Goal: Task Accomplishment & Management: Manage account settings

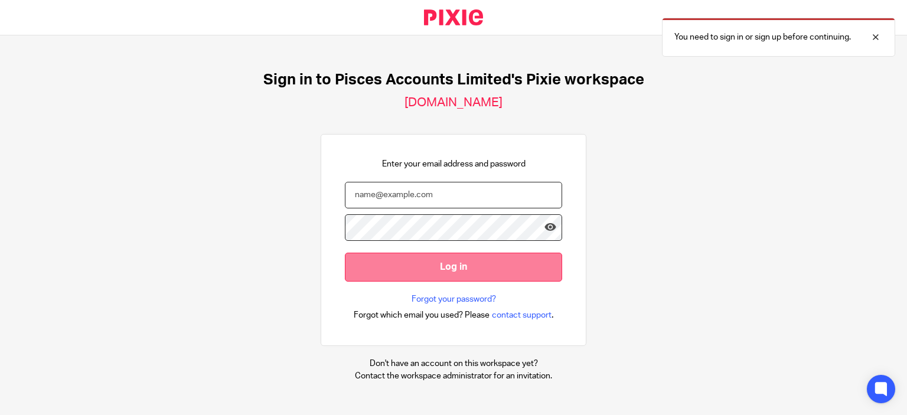
type input "Haseeb@piscesaccounts.co.uk"
click at [479, 265] on input "Log in" at bounding box center [453, 267] width 217 height 29
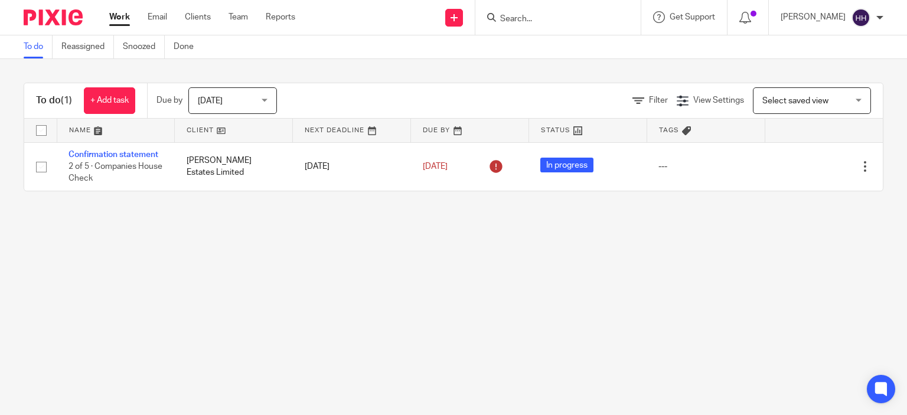
click at [529, 18] on input "Search" at bounding box center [552, 19] width 106 height 11
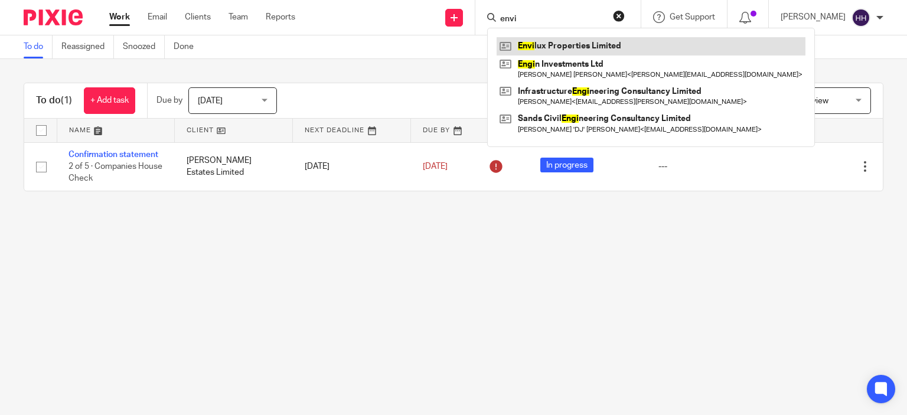
type input "envi"
click at [514, 47] on link at bounding box center [650, 46] width 309 height 18
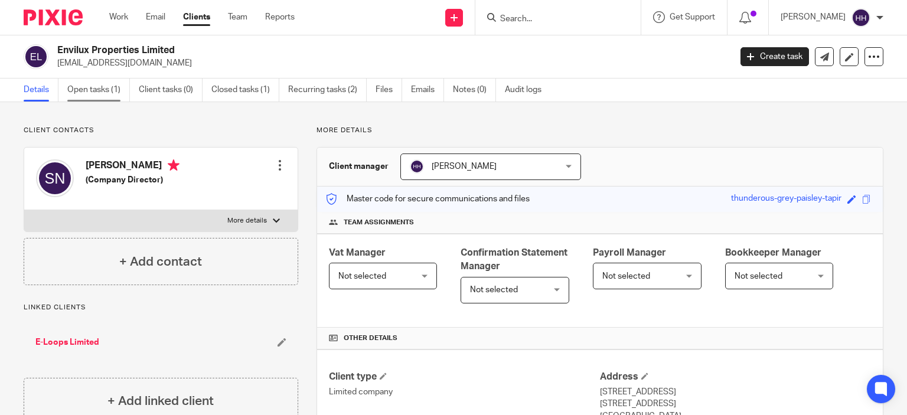
click at [109, 91] on link "Open tasks (1)" at bounding box center [98, 90] width 63 height 23
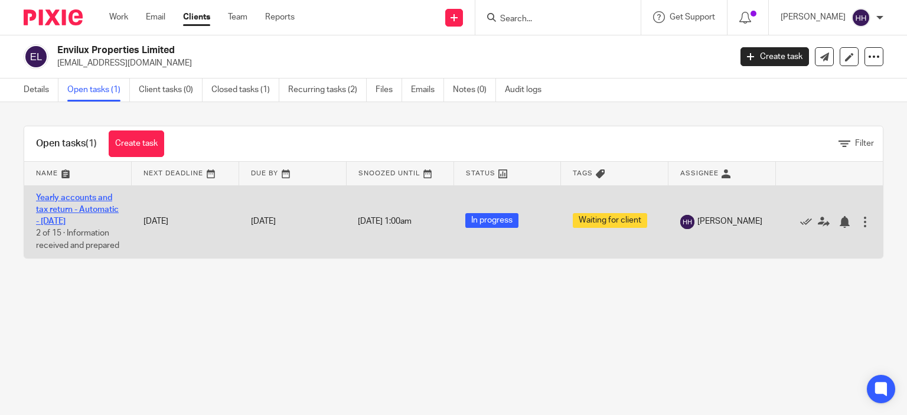
click at [53, 217] on link "Yearly accounts and tax return - Automatic - [DATE]" at bounding box center [77, 210] width 83 height 32
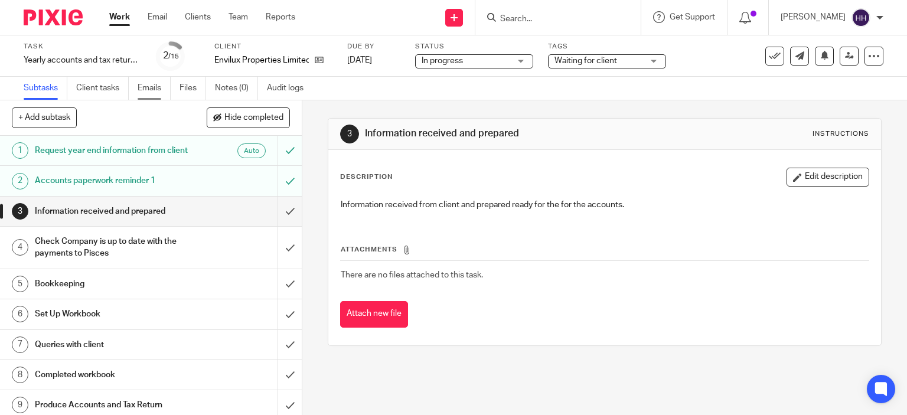
click at [156, 89] on link "Emails" at bounding box center [154, 88] width 33 height 23
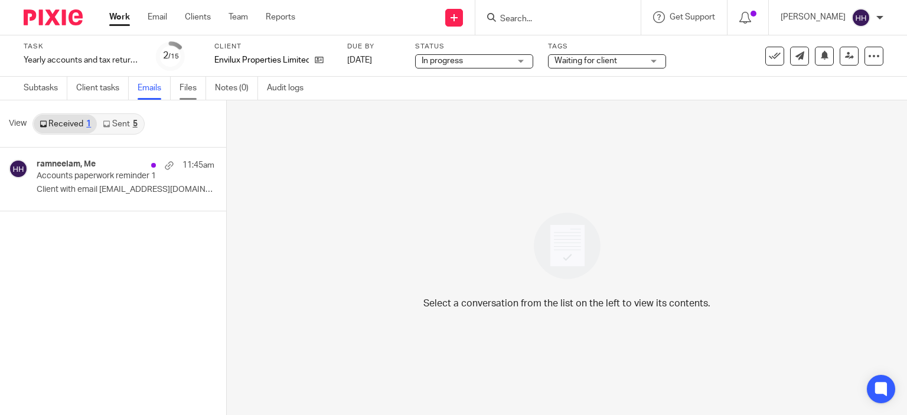
click at [197, 84] on link "Files" at bounding box center [192, 88] width 27 height 23
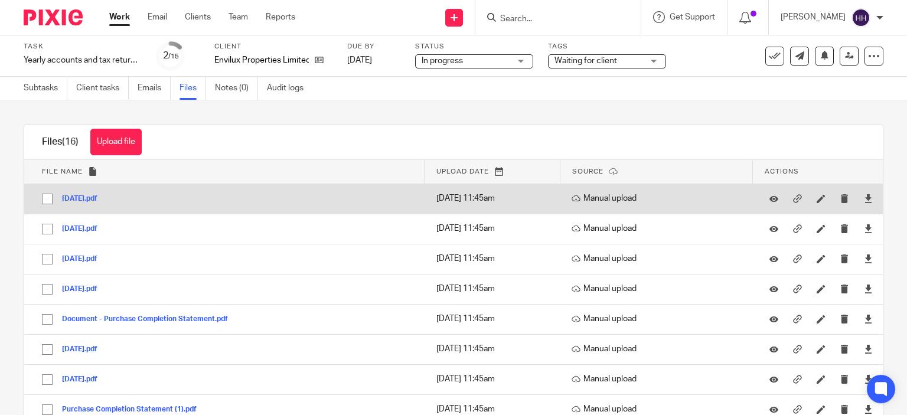
click at [47, 198] on input "checkbox" at bounding box center [47, 199] width 22 height 22
checkbox input "true"
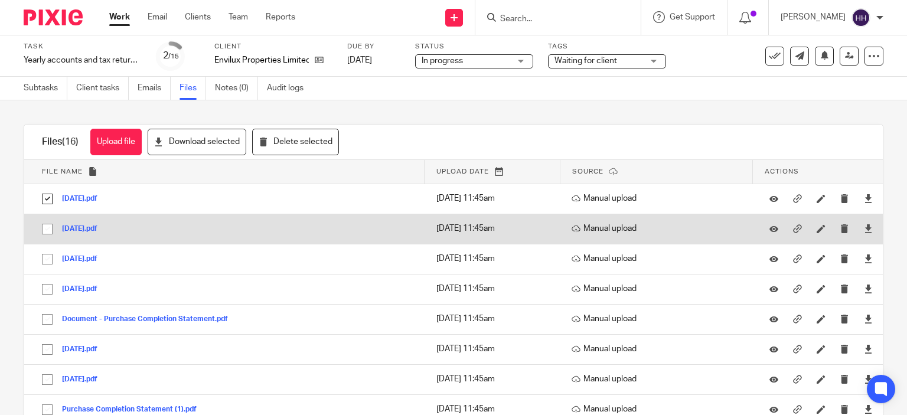
click at [48, 230] on input "checkbox" at bounding box center [47, 229] width 22 height 22
checkbox input "true"
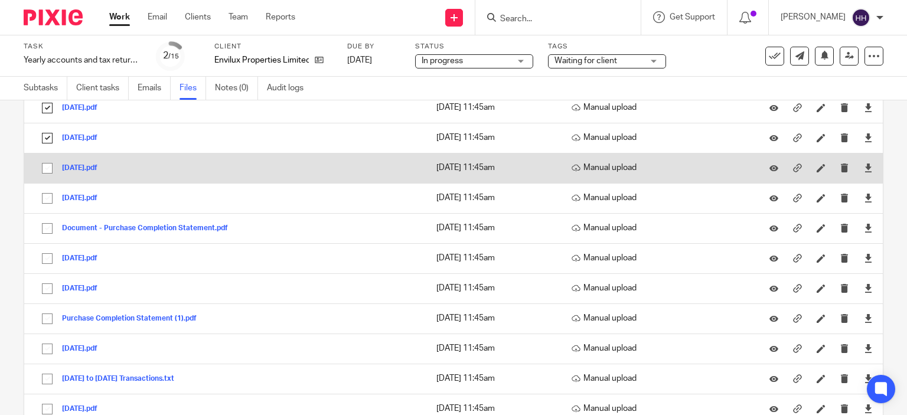
drag, startPoint x: 45, startPoint y: 164, endPoint x: 45, endPoint y: 179, distance: 14.8
click at [45, 164] on input "checkbox" at bounding box center [47, 168] width 22 height 22
checkbox input "true"
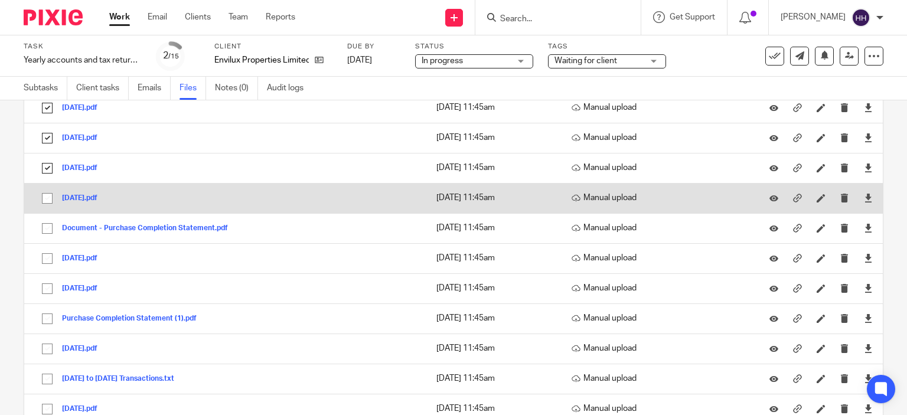
click at [51, 200] on input "checkbox" at bounding box center [47, 198] width 22 height 22
checkbox input "true"
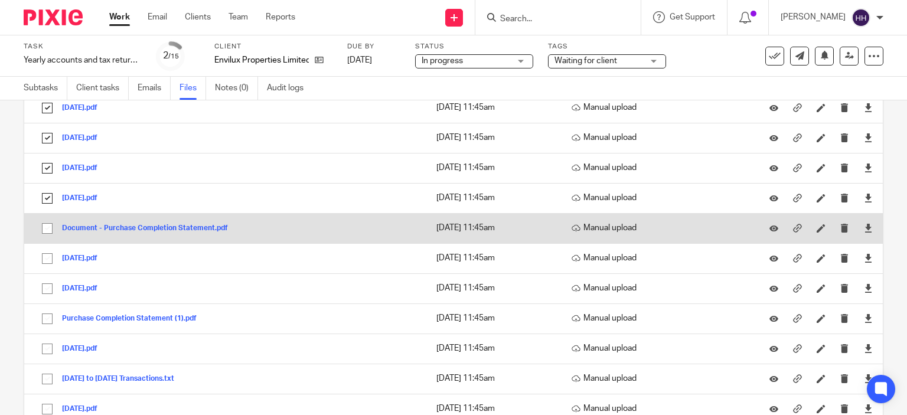
click at [50, 227] on input "checkbox" at bounding box center [47, 228] width 22 height 22
checkbox input "true"
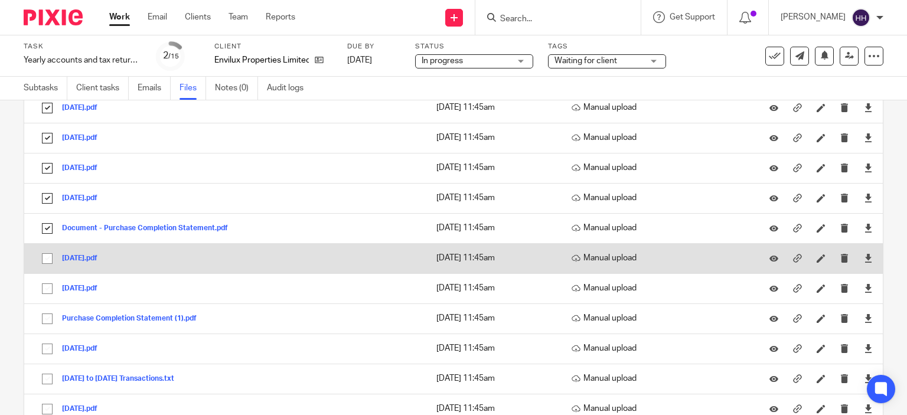
click at [45, 259] on input "checkbox" at bounding box center [47, 258] width 22 height 22
checkbox input "true"
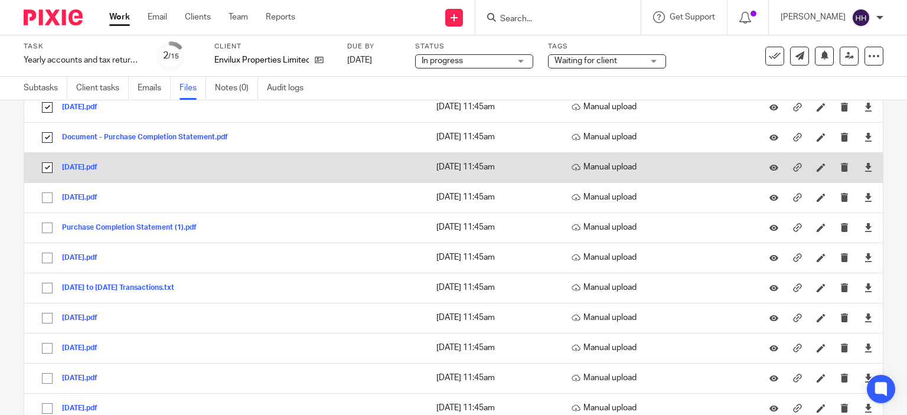
scroll to position [182, 0]
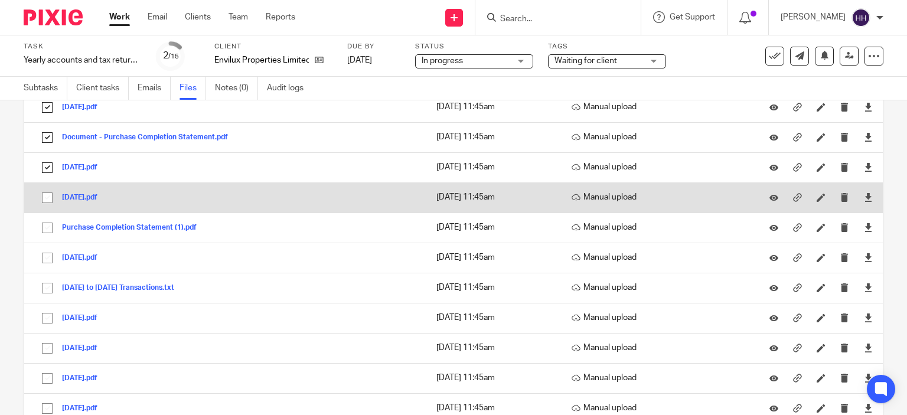
click at [45, 193] on input "checkbox" at bounding box center [47, 198] width 22 height 22
checkbox input "true"
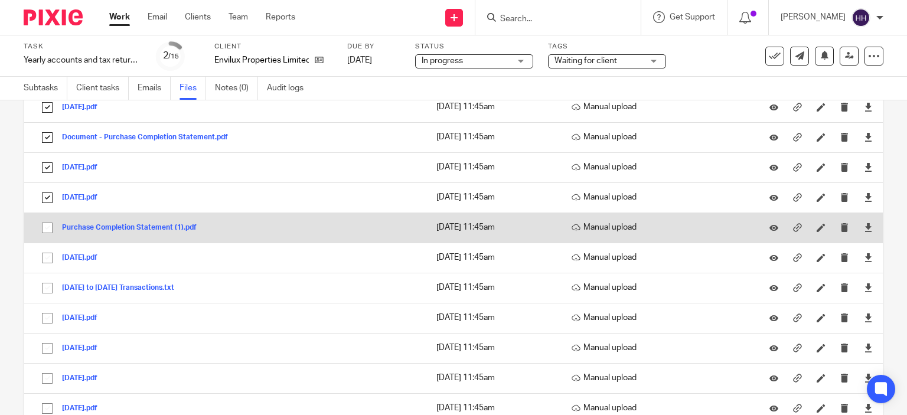
click at [44, 225] on input "checkbox" at bounding box center [47, 228] width 22 height 22
checkbox input "true"
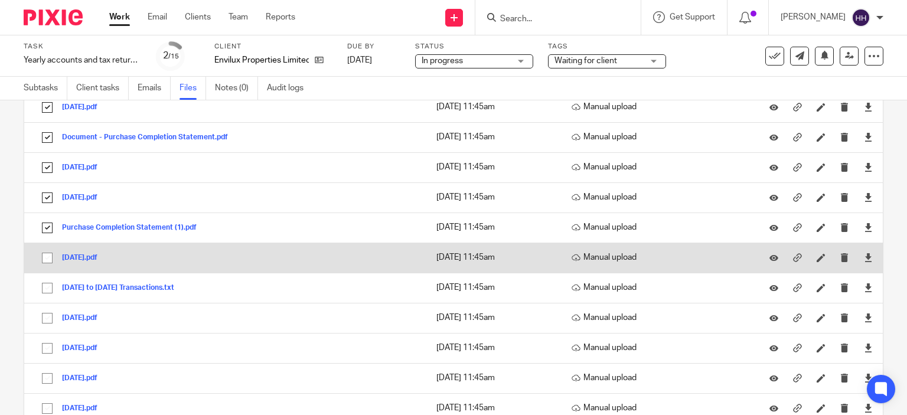
click at [50, 257] on input "checkbox" at bounding box center [47, 258] width 22 height 22
checkbox input "true"
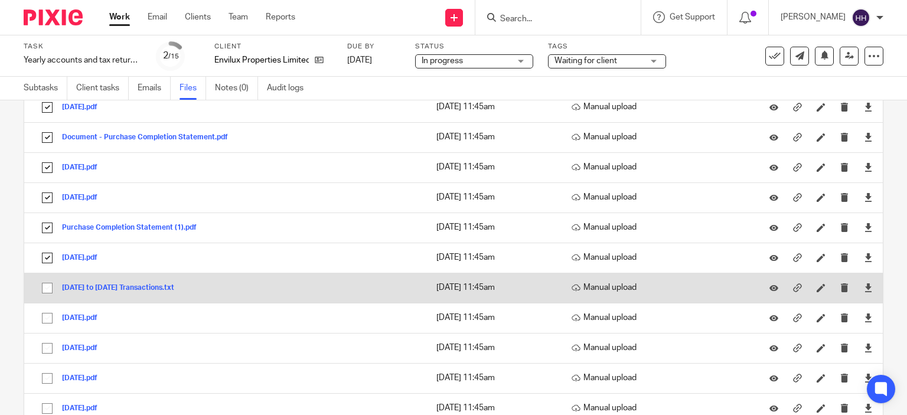
click at [45, 285] on input "checkbox" at bounding box center [47, 288] width 22 height 22
checkbox input "true"
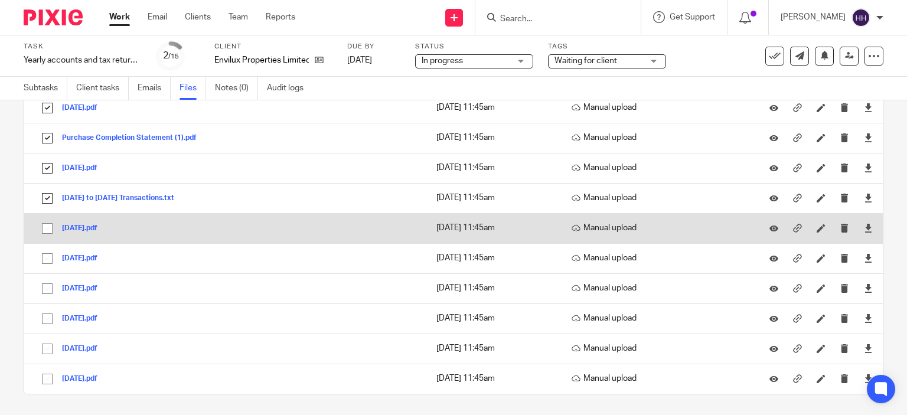
click at [45, 227] on input "checkbox" at bounding box center [47, 228] width 22 height 22
checkbox input "true"
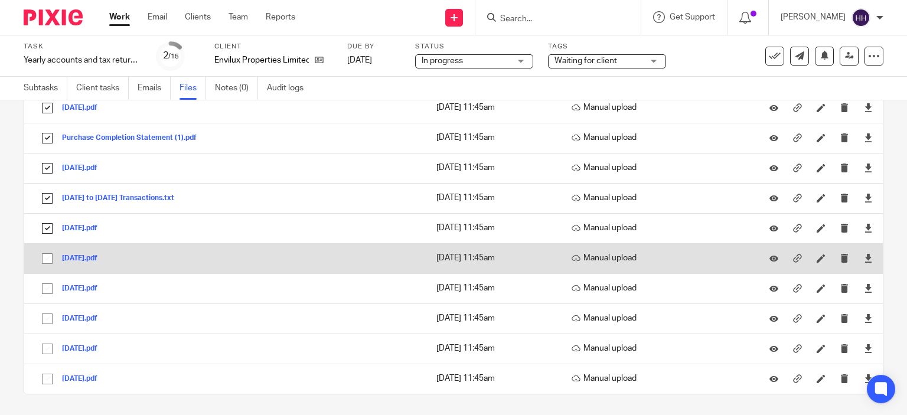
click at [46, 253] on input "checkbox" at bounding box center [47, 258] width 22 height 22
checkbox input "true"
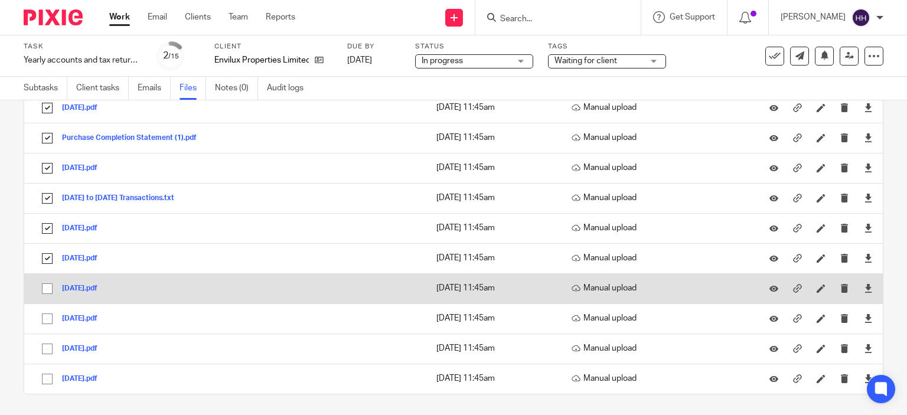
click at [48, 289] on input "checkbox" at bounding box center [47, 288] width 22 height 22
checkbox input "true"
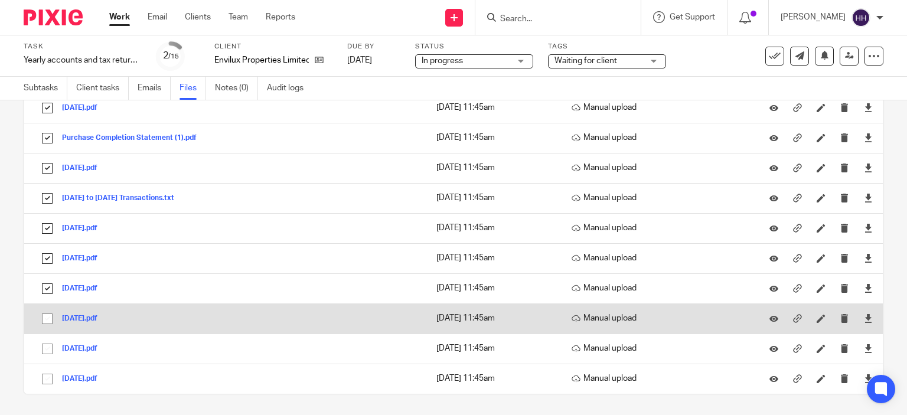
click at [47, 316] on input "checkbox" at bounding box center [47, 319] width 22 height 22
checkbox input "true"
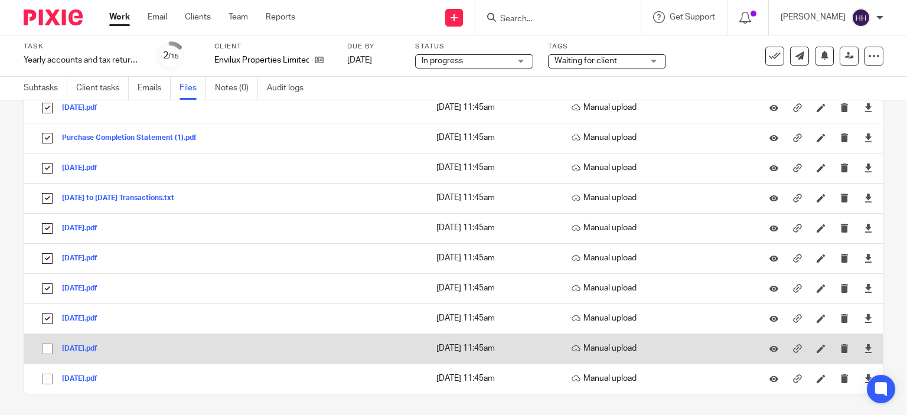
click at [47, 349] on input "checkbox" at bounding box center [47, 349] width 22 height 22
checkbox input "true"
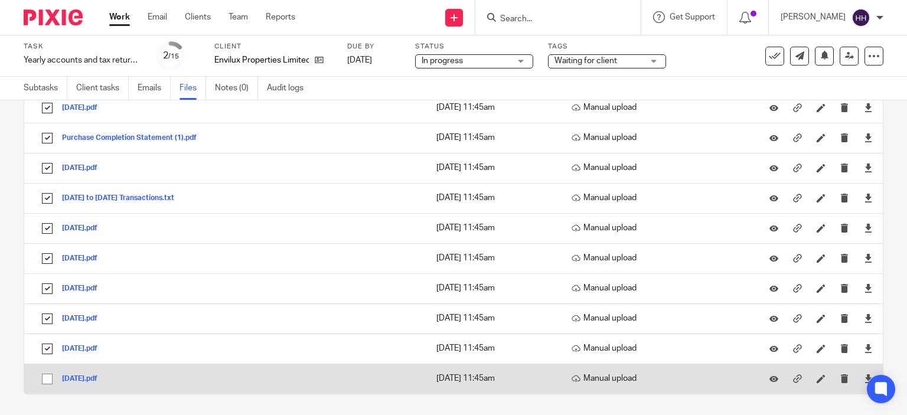
click at [46, 378] on input "checkbox" at bounding box center [47, 379] width 22 height 22
checkbox input "true"
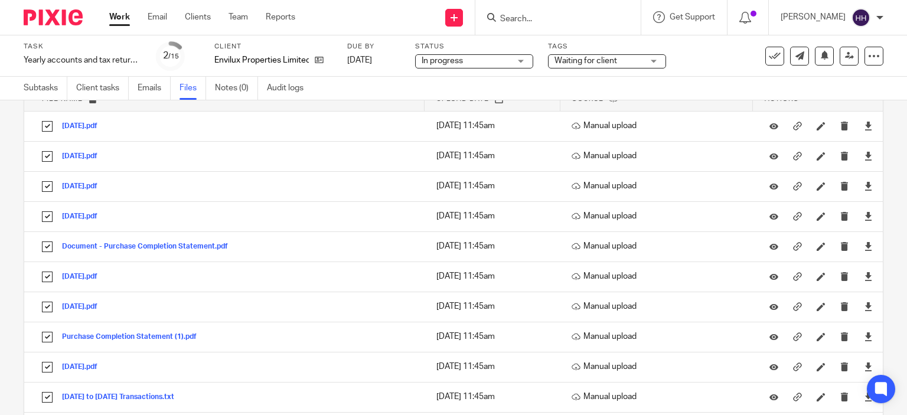
scroll to position [0, 0]
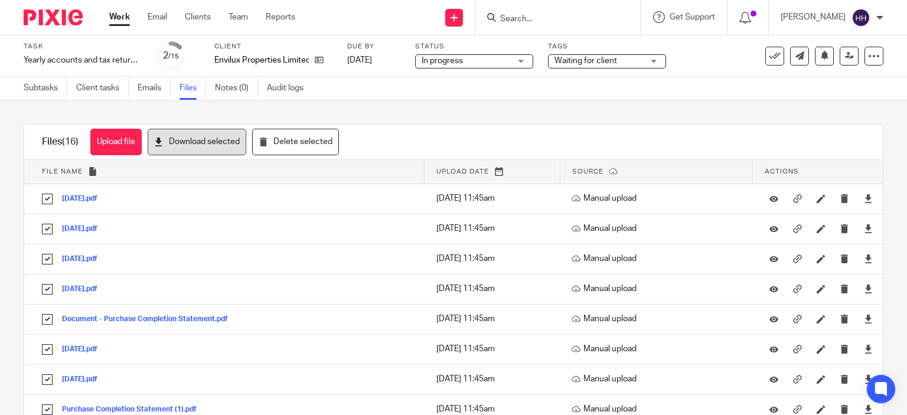
click at [218, 136] on button "Download selected" at bounding box center [197, 142] width 99 height 27
